Goal: Check status: Check status

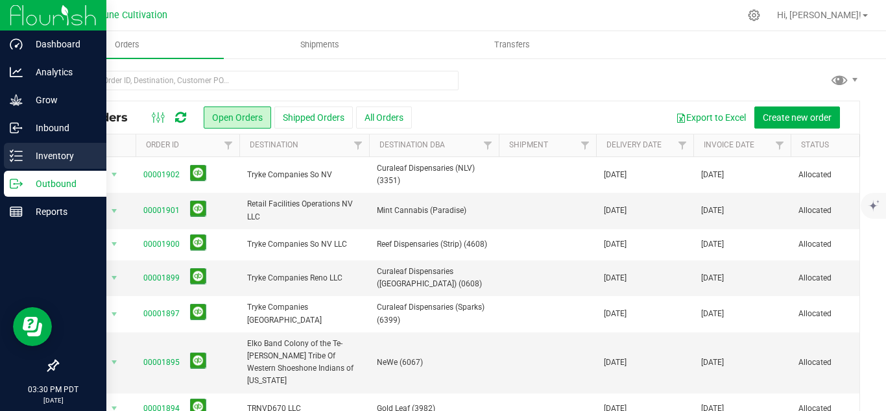
click at [41, 156] on p "Inventory" at bounding box center [62, 156] width 78 height 16
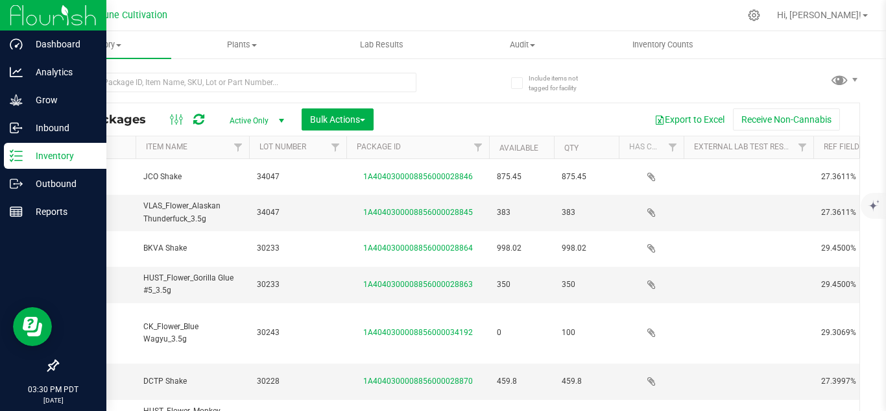
click at [279, 120] on span "select" at bounding box center [281, 120] width 10 height 10
click at [237, 201] on li "All" at bounding box center [254, 199] width 70 height 19
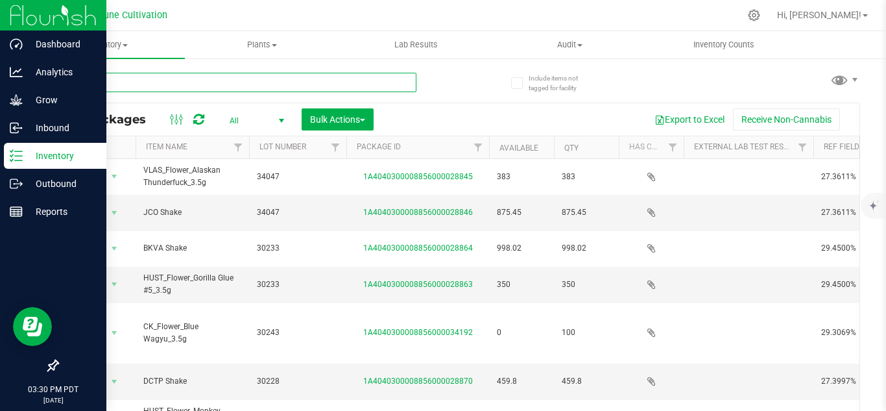
click at [268, 81] on input "text" at bounding box center [236, 82] width 359 height 19
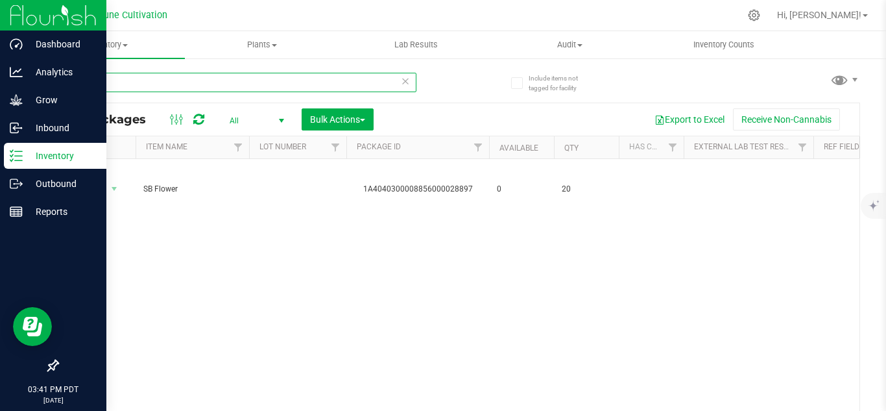
click at [163, 80] on input "28897" at bounding box center [236, 82] width 359 height 19
type input "2"
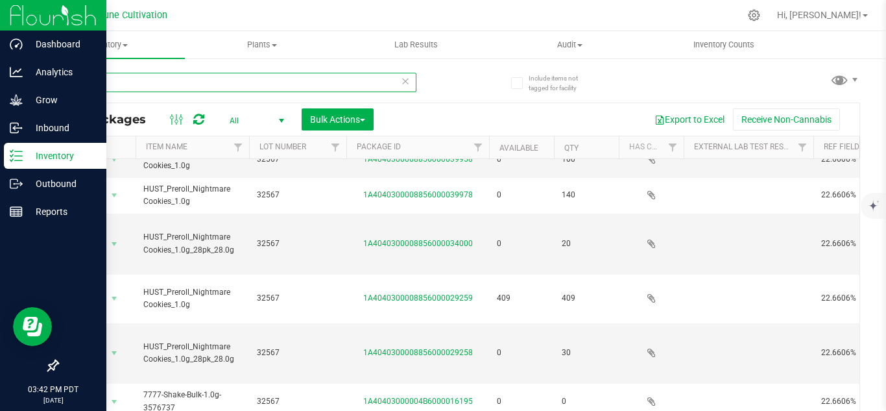
type input "32567"
click at [146, 86] on input "32567" at bounding box center [236, 82] width 359 height 19
paste input "text"
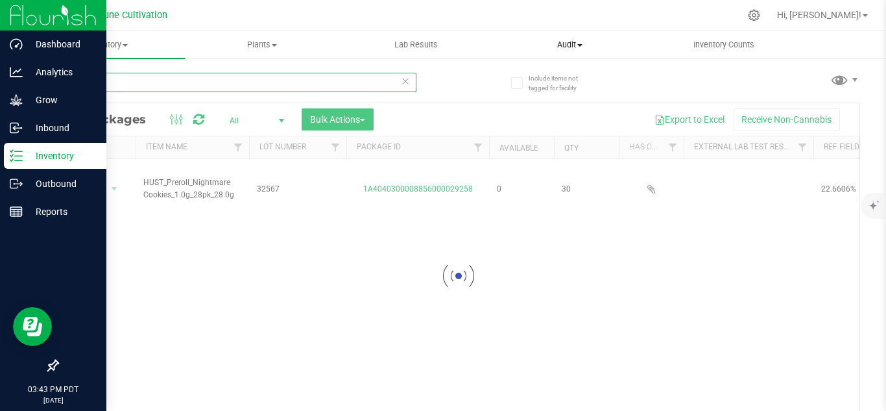
type input "29258"
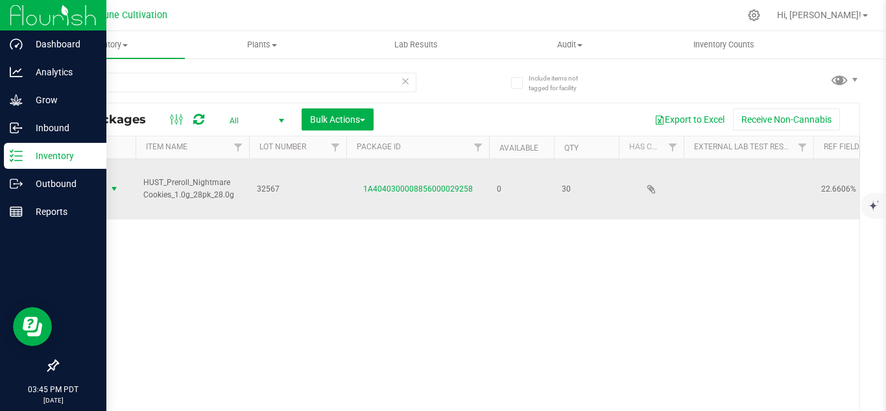
click at [118, 188] on span "select" at bounding box center [114, 189] width 10 height 10
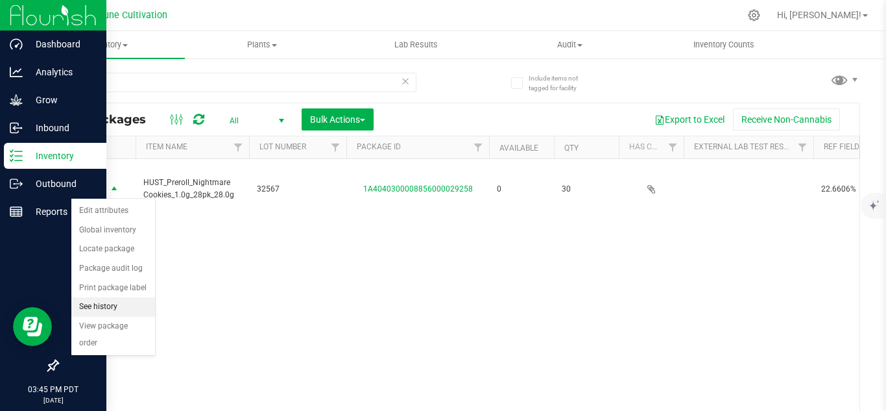
click at [101, 305] on li "See history" at bounding box center [113, 306] width 84 height 19
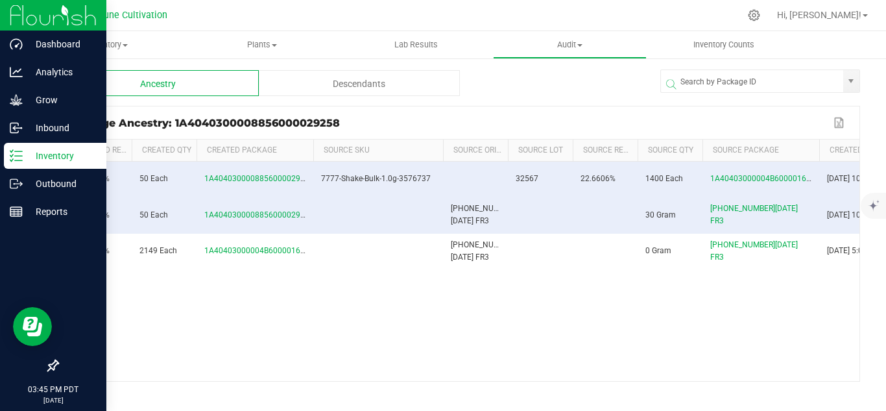
scroll to position [0, 405]
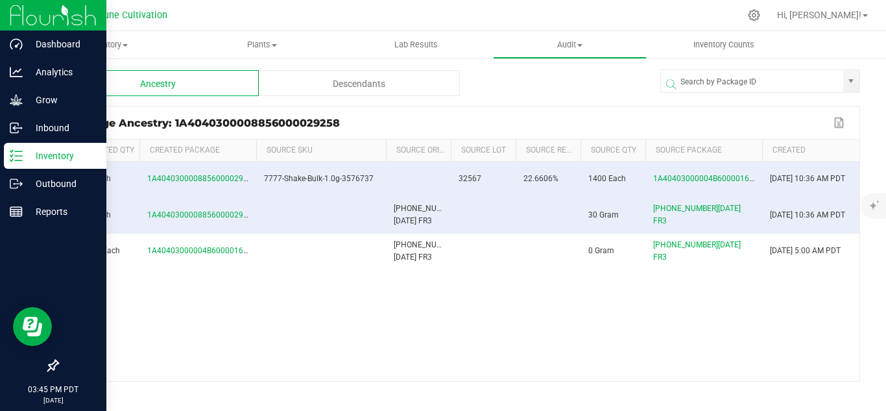
click at [441, 296] on div "0 Dune Cultivation HUST_Preroll_Nightmare Cookies_1.0g_28pk_28.0g 32567 22.6606…" at bounding box center [459, 271] width 802 height 219
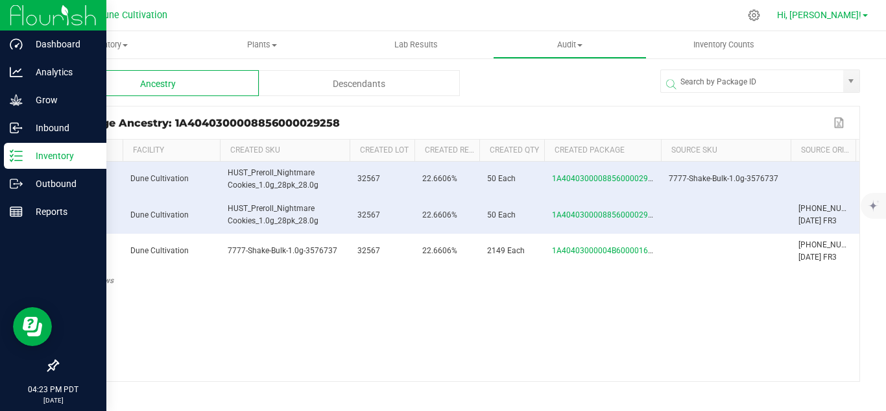
click at [855, 15] on span "Hi, [PERSON_NAME]!" at bounding box center [819, 15] width 84 height 10
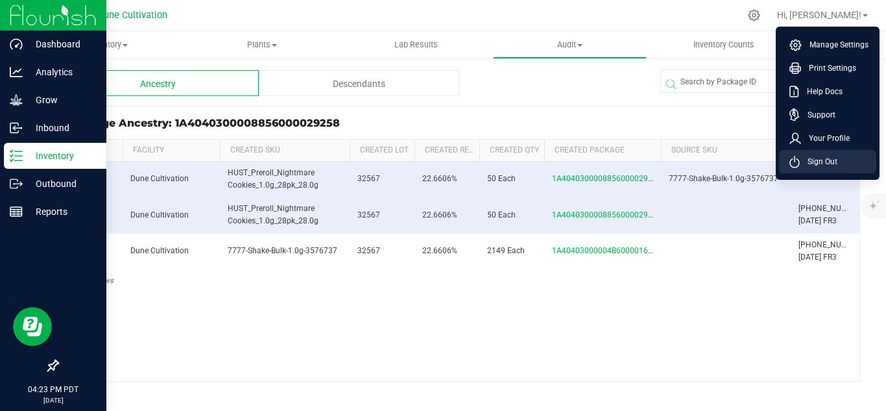
click at [829, 157] on span "Sign Out" at bounding box center [819, 161] width 38 height 13
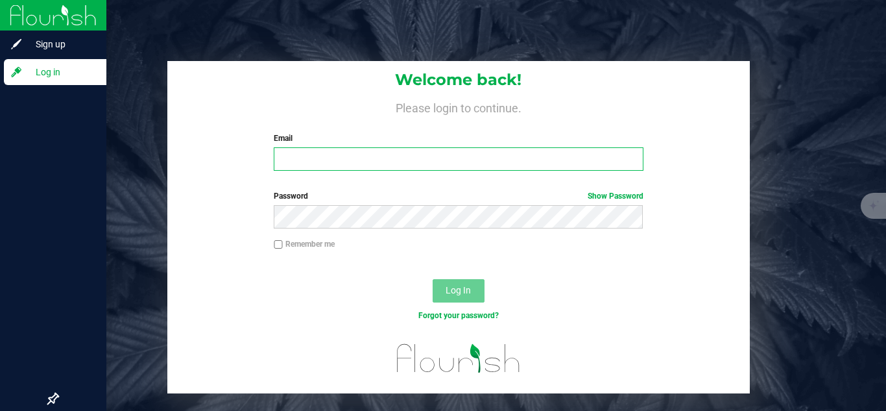
click at [415, 156] on input "Email" at bounding box center [458, 158] width 369 height 23
type input "[EMAIL_ADDRESS][DOMAIN_NAME]"
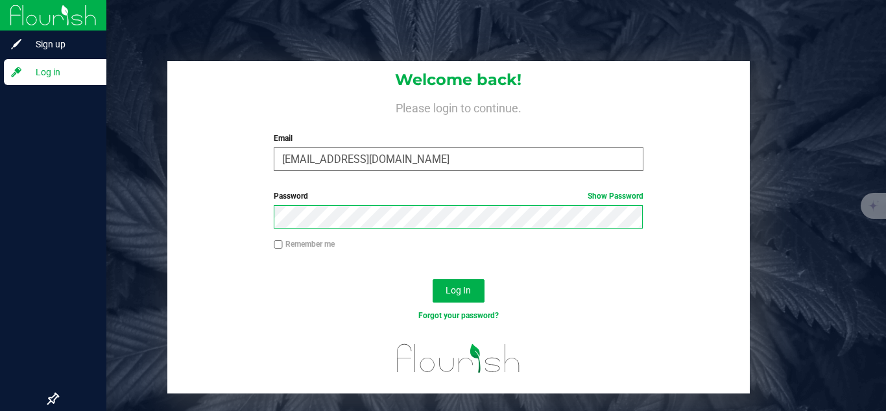
click at [433, 279] on button "Log In" at bounding box center [459, 290] width 52 height 23
